Goal: Task Accomplishment & Management: Use online tool/utility

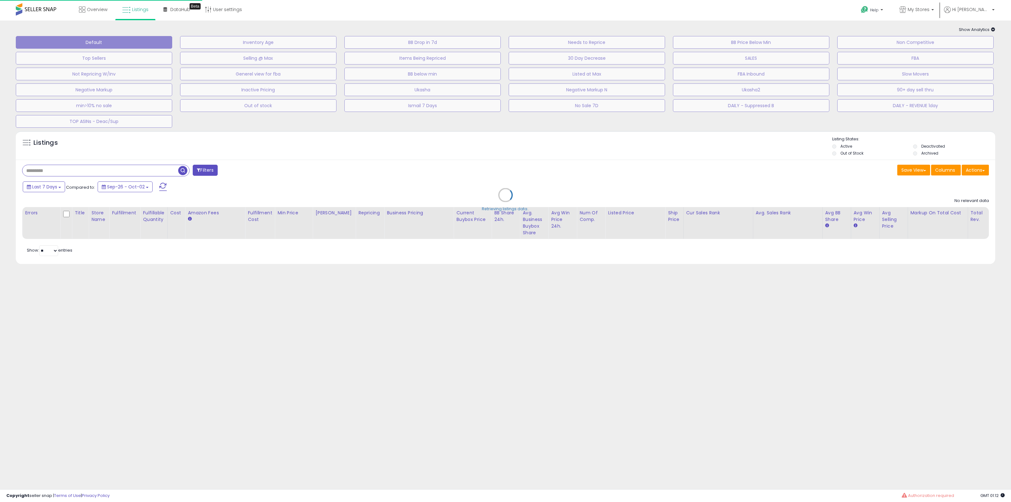
type input "*****"
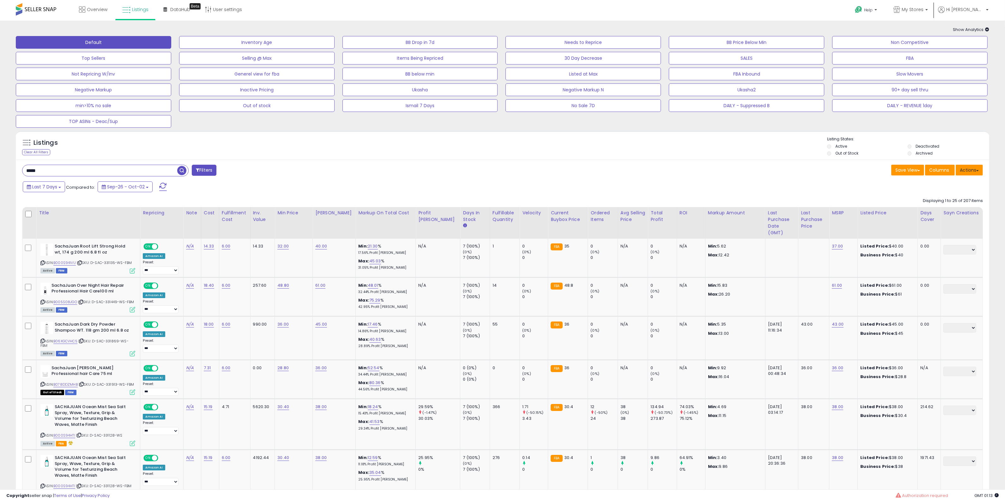
click at [978, 169] on button "Actions" at bounding box center [969, 170] width 27 height 11
click at [954, 180] on link "Import" at bounding box center [943, 184] width 69 height 10
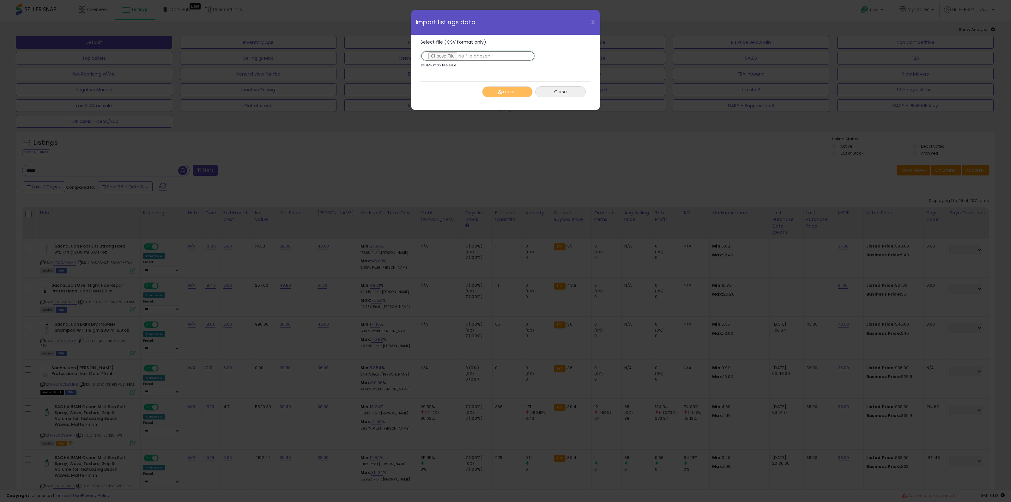
click at [439, 55] on input "Select file (CSV format only)" at bounding box center [478, 56] width 115 height 11
click at [517, 92] on button "Import" at bounding box center [507, 91] width 51 height 11
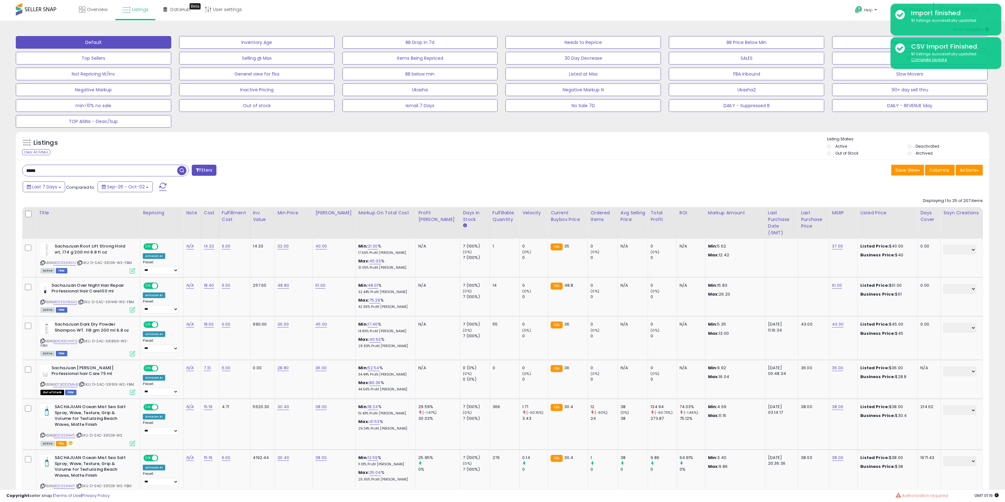
click at [351, 156] on div "Listings Clear All Filters Listing States:" at bounding box center [502, 146] width 973 height 21
click at [363, 112] on div "Default Inventory Age BB Drop in 7d Needs to Reprice BB Price Below Min Non Com…" at bounding box center [502, 80] width 989 height 95
click at [363, 136] on div at bounding box center [503, 136] width 648 height 0
click at [973, 170] on button "Actions" at bounding box center [969, 170] width 27 height 11
click at [964, 184] on link "Import" at bounding box center [943, 184] width 69 height 10
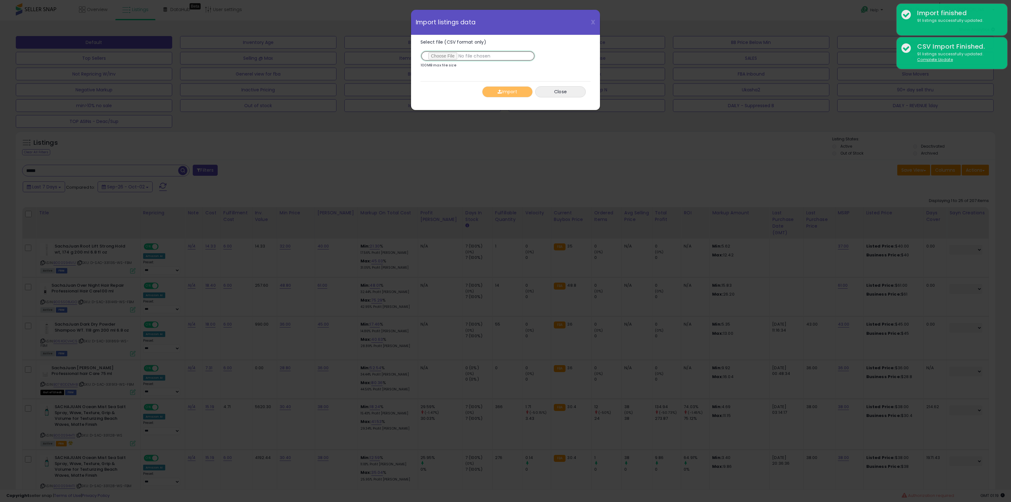
click at [454, 56] on input "Select file (CSV format only)" at bounding box center [478, 56] width 115 height 11
type input "**********"
click at [509, 90] on button "Import" at bounding box center [507, 91] width 51 height 11
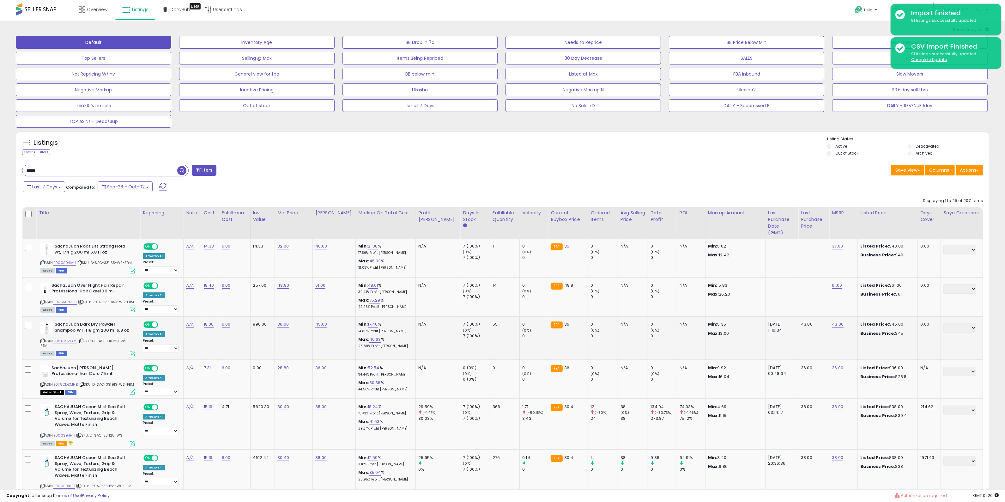
scroll to position [237, 0]
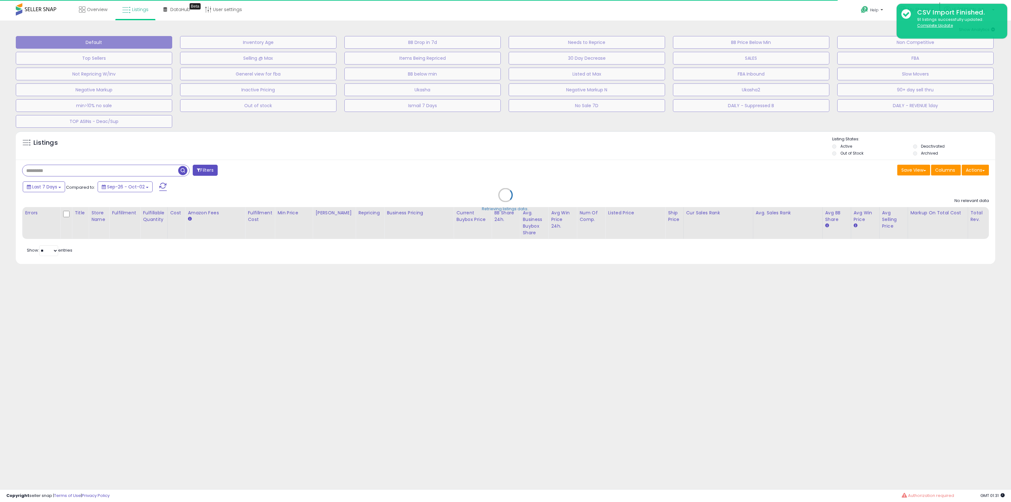
click at [984, 173] on div "Retrieving listings data.." at bounding box center [505, 200] width 989 height 144
click at [990, 170] on div "Retrieving listings data.." at bounding box center [505, 200] width 989 height 144
click at [985, 170] on div "Retrieving listings data.." at bounding box center [505, 200] width 989 height 144
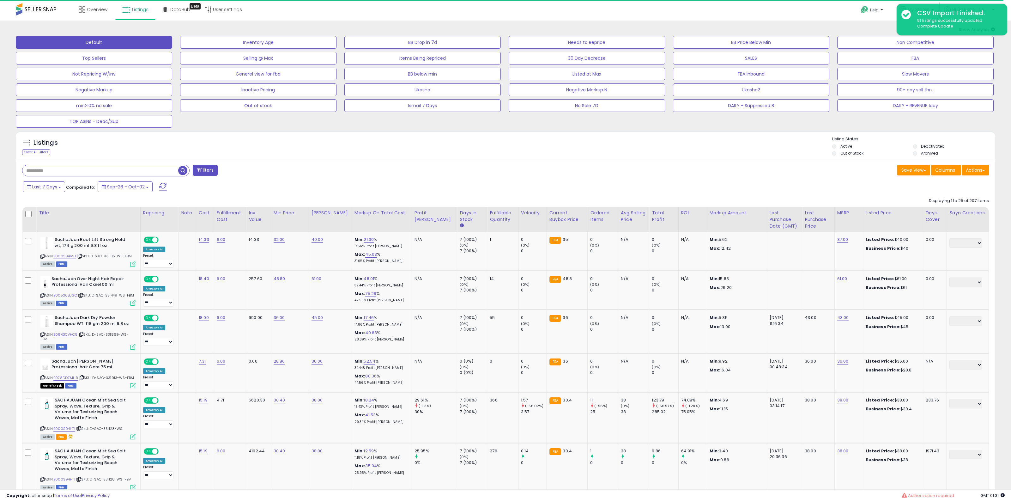
type input "*****"
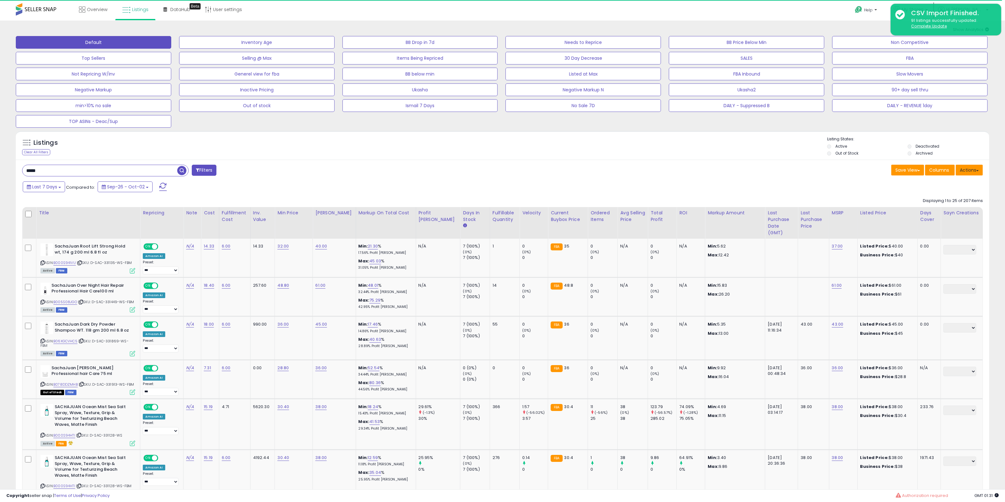
click at [978, 172] on button "Actions" at bounding box center [969, 170] width 27 height 11
click at [959, 179] on link "Import" at bounding box center [943, 184] width 69 height 10
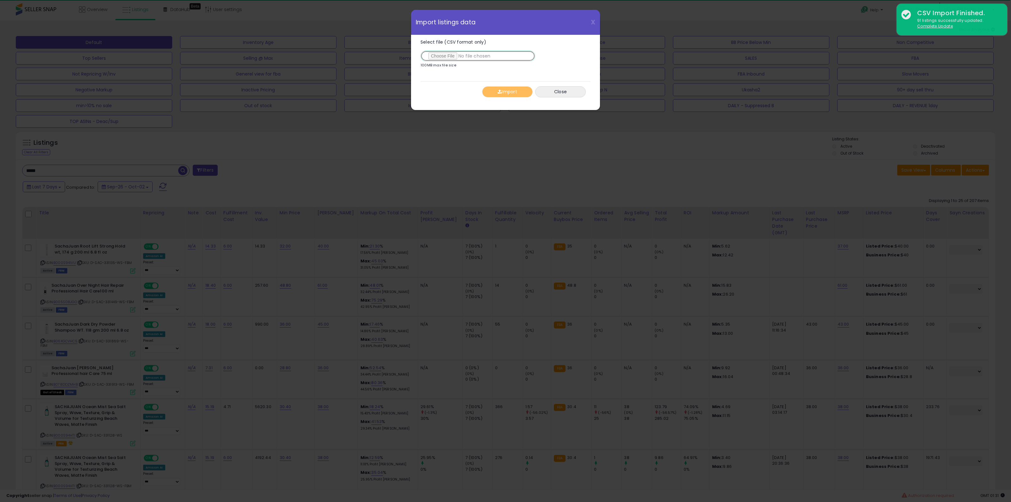
click at [436, 60] on input "Select file (CSV format only)" at bounding box center [478, 56] width 115 height 11
click at [456, 55] on input "Select file (CSV format only)" at bounding box center [478, 56] width 115 height 11
type input "**********"
click at [512, 94] on button "Import" at bounding box center [507, 91] width 51 height 11
